Goal: Task Accomplishment & Management: Manage account settings

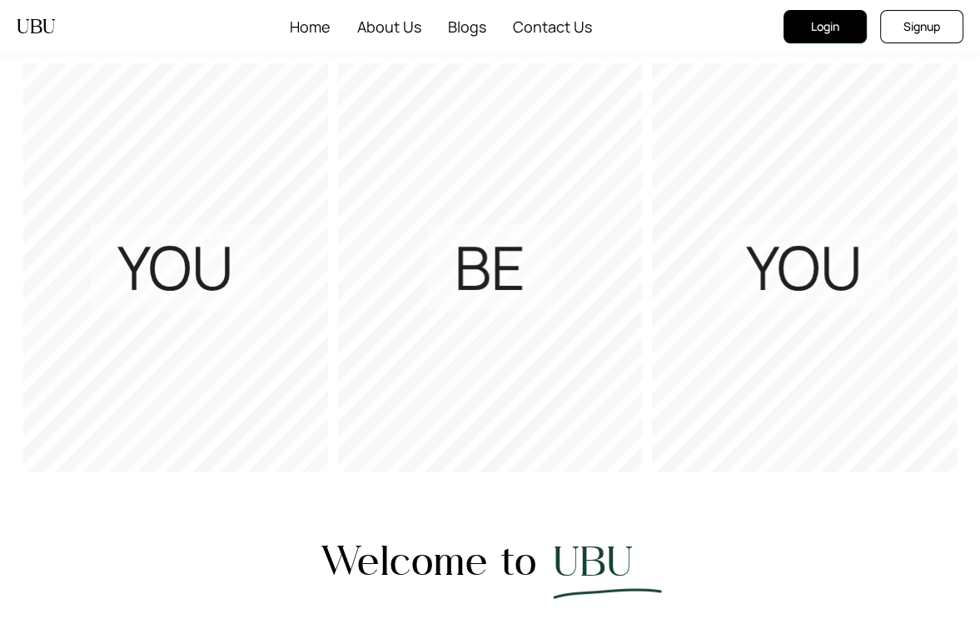
click at [806, 19] on button "Login" at bounding box center [825, 26] width 83 height 33
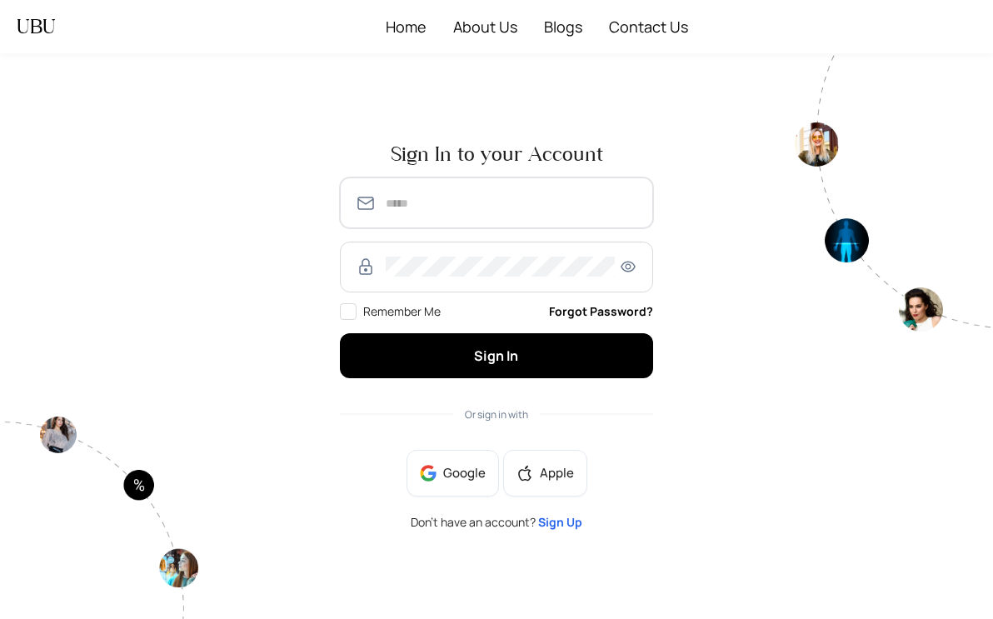
click at [460, 206] on input "text" at bounding box center [512, 203] width 252 height 20
type input "**********"
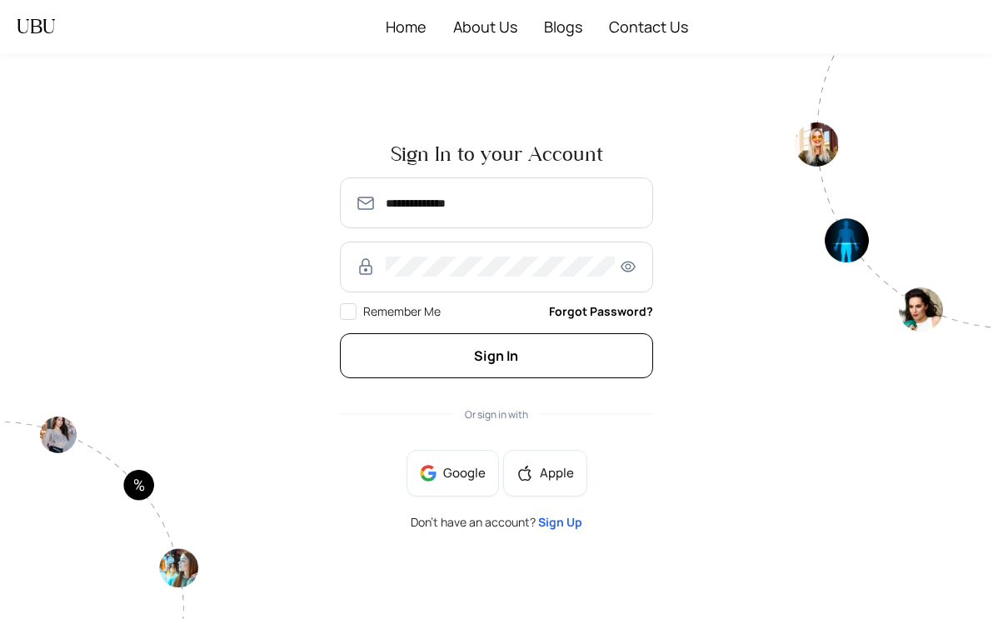
click at [486, 374] on button "Sign In" at bounding box center [496, 355] width 313 height 44
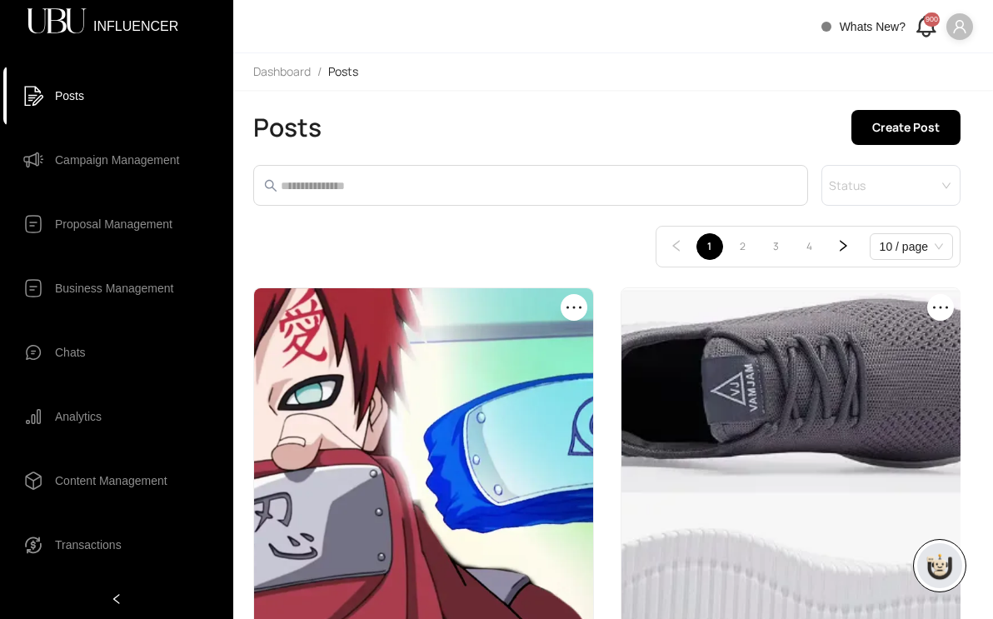
click at [76, 143] on span "Campaign Management" at bounding box center [117, 159] width 124 height 33
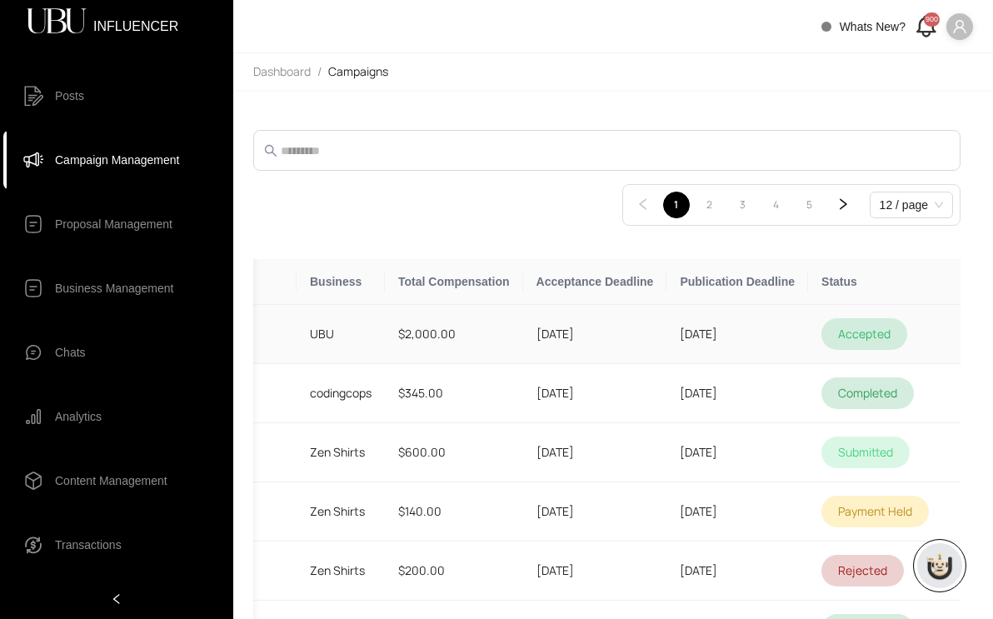
scroll to position [0, 207]
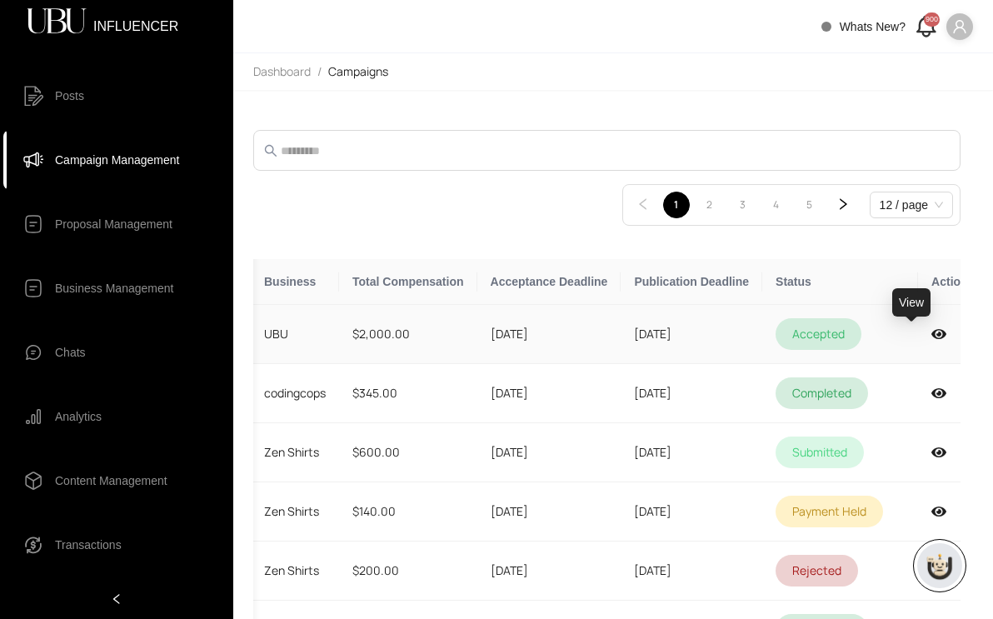
click at [931, 331] on icon at bounding box center [938, 333] width 15 height 13
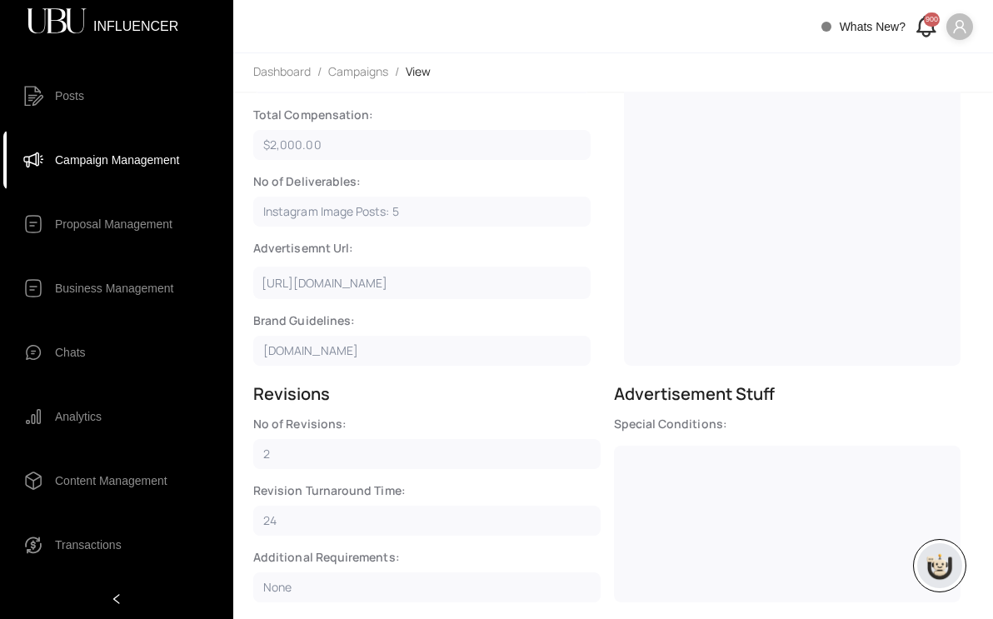
scroll to position [822, 0]
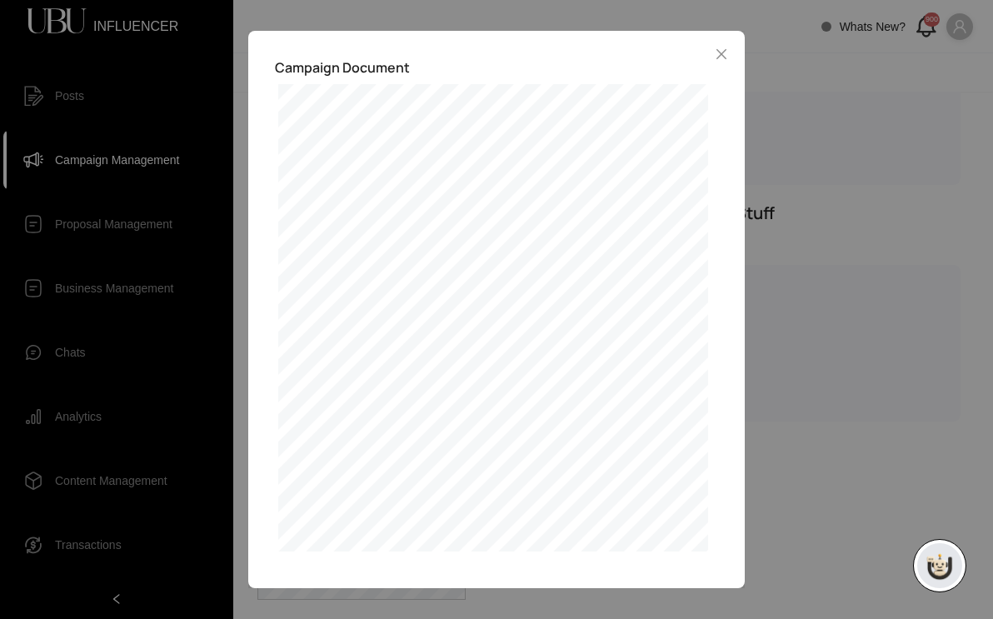
click at [808, 147] on div "Campaign Document Exhibit A: Identification of Parties, Scope of Work, Delivera…" at bounding box center [496, 309] width 993 height 619
